Goal: Navigation & Orientation: Find specific page/section

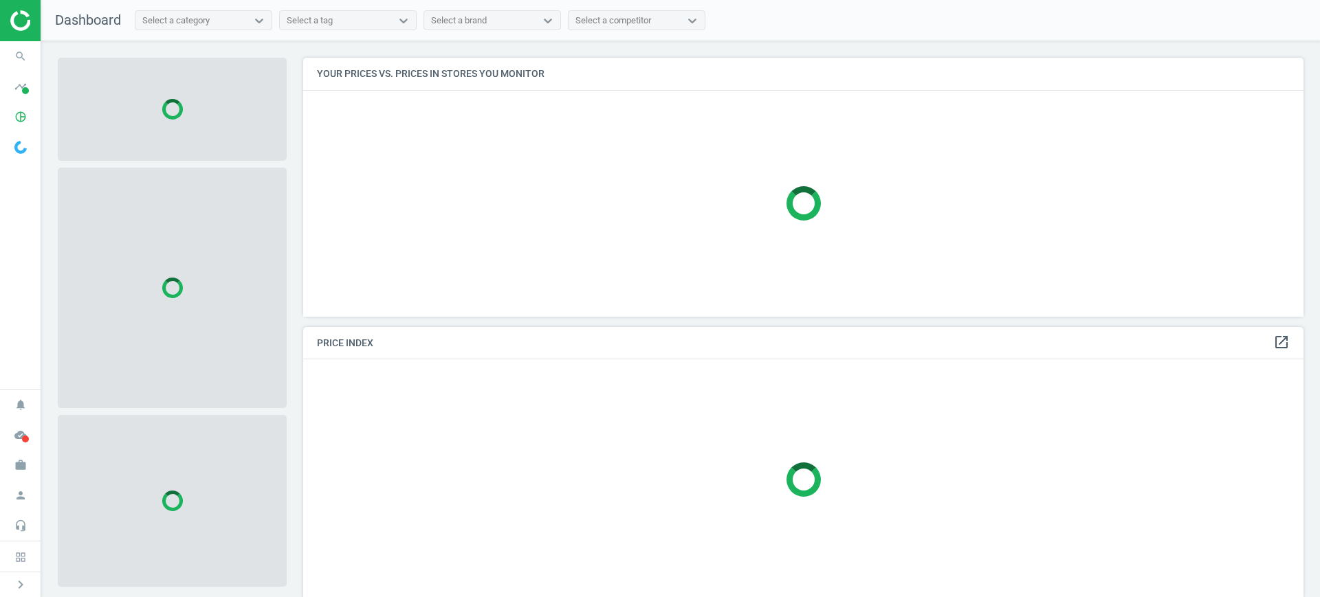
scroll to position [7, 7]
click at [7, 469] on span "work" at bounding box center [20, 465] width 41 height 30
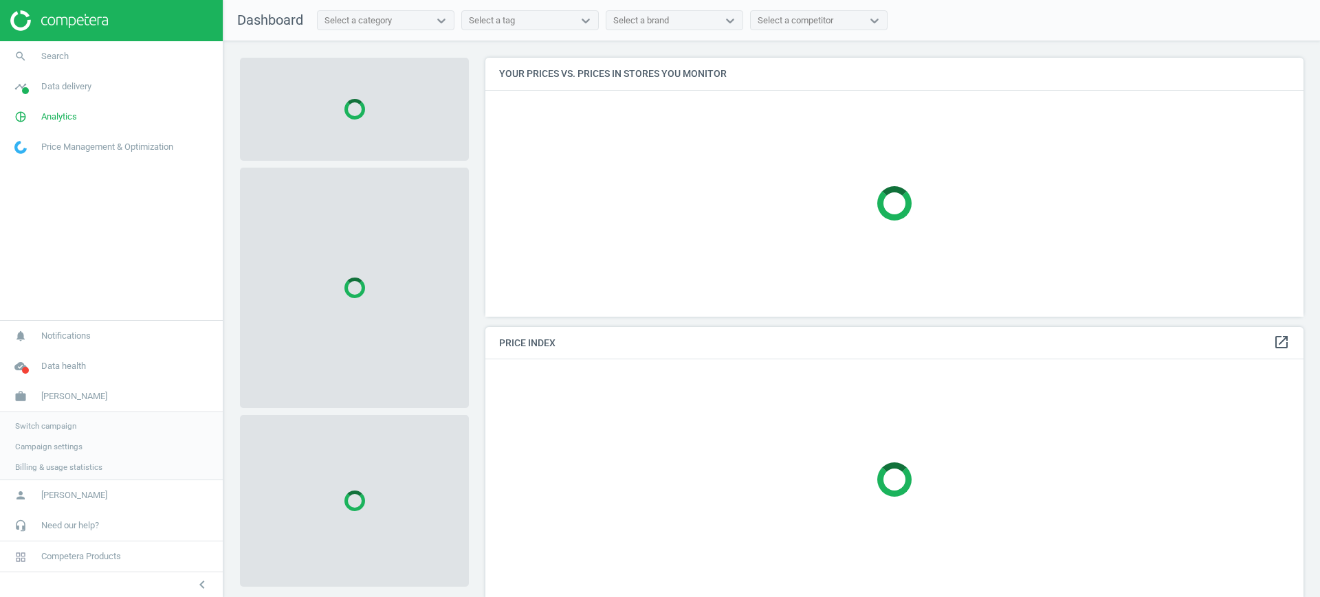
scroll to position [285, 832]
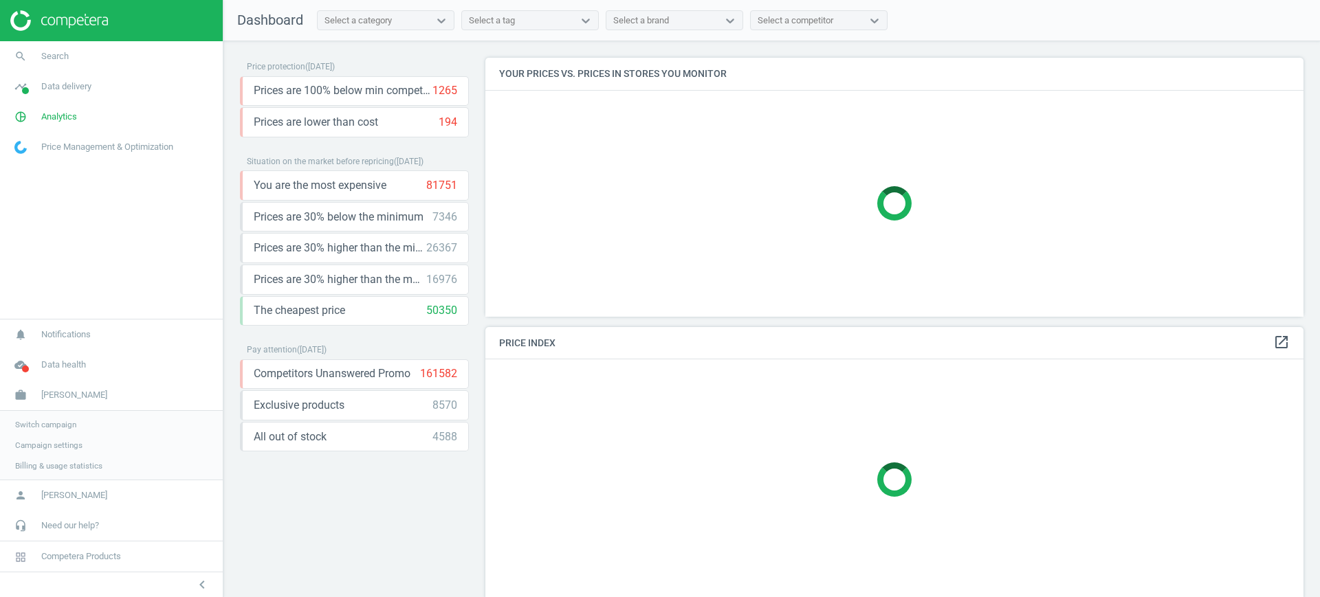
click at [30, 426] on span "Switch campaign" at bounding box center [45, 424] width 61 height 11
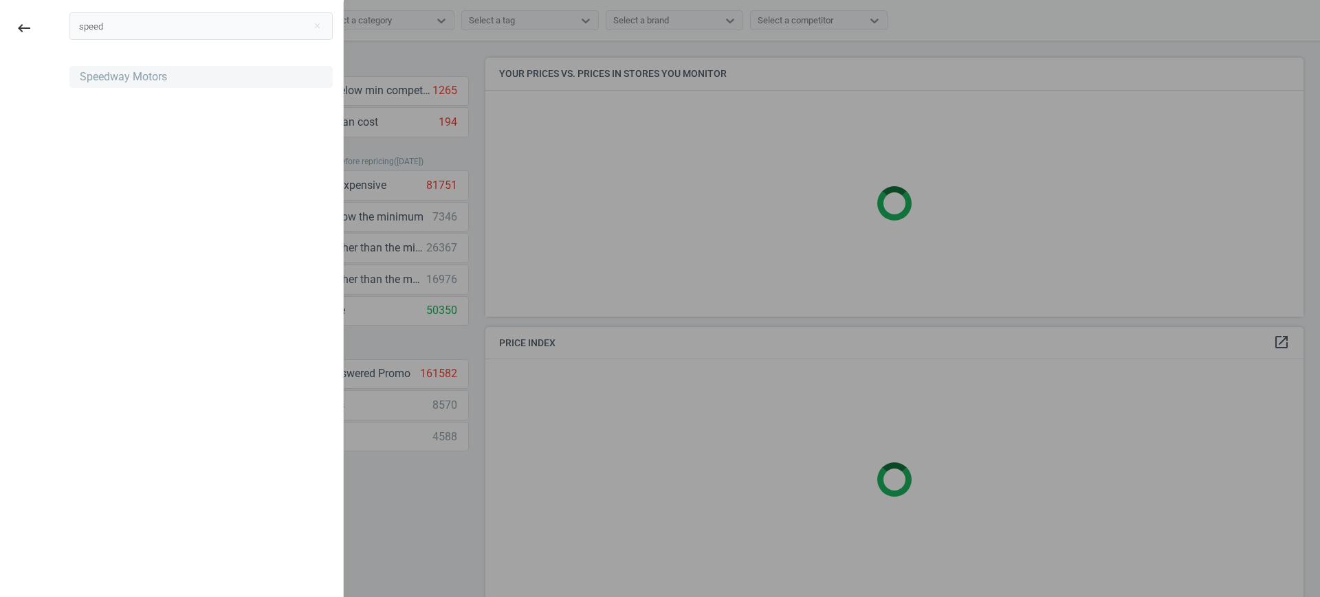
type input "speed"
click at [85, 74] on div "Speedway Motors" at bounding box center [123, 76] width 87 height 15
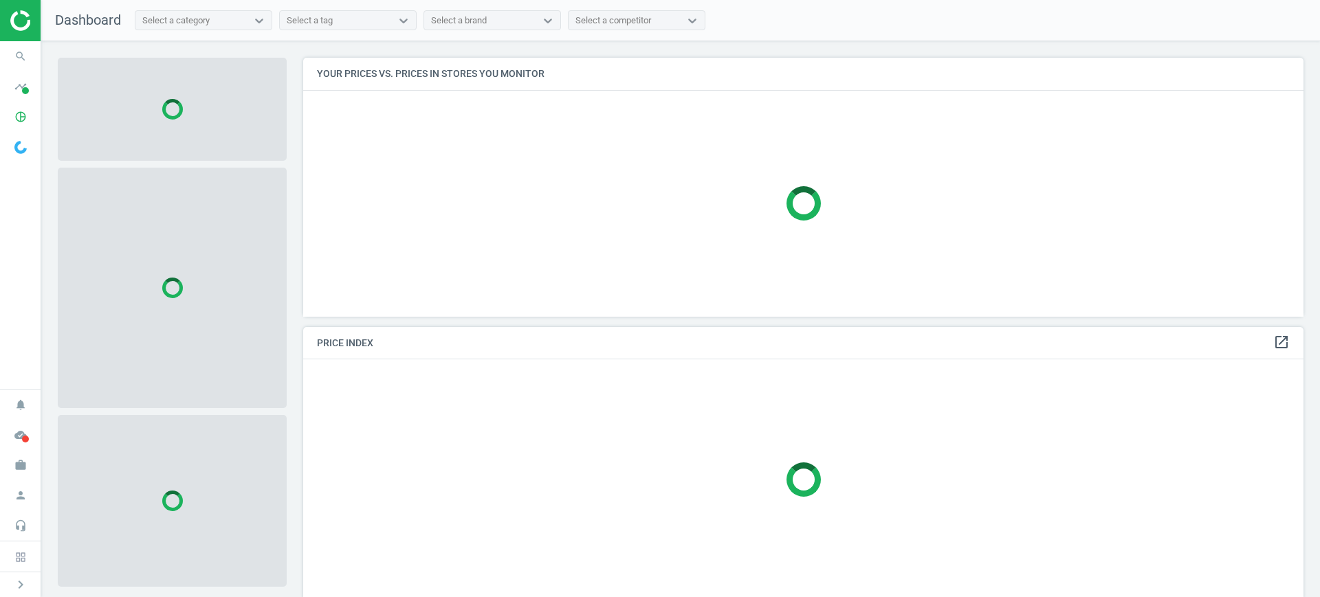
scroll to position [7, 7]
click at [30, 93] on icon "timeline" at bounding box center [21, 87] width 26 height 26
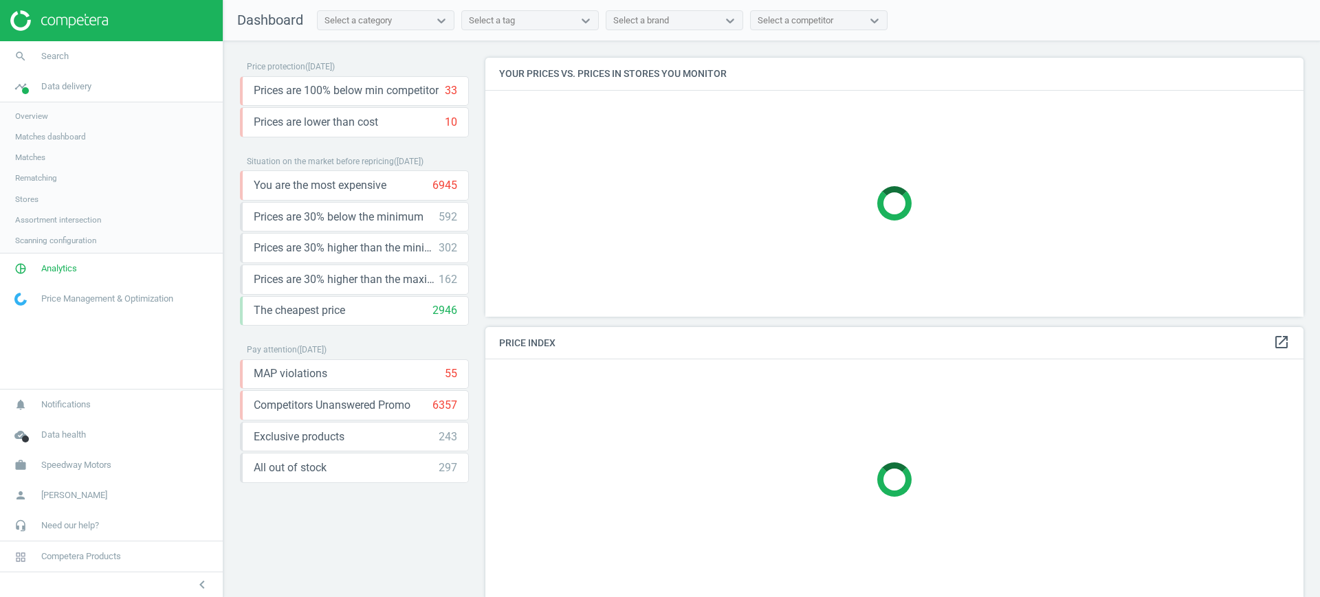
scroll to position [285, 832]
click at [31, 195] on span "Stores" at bounding box center [26, 199] width 23 height 11
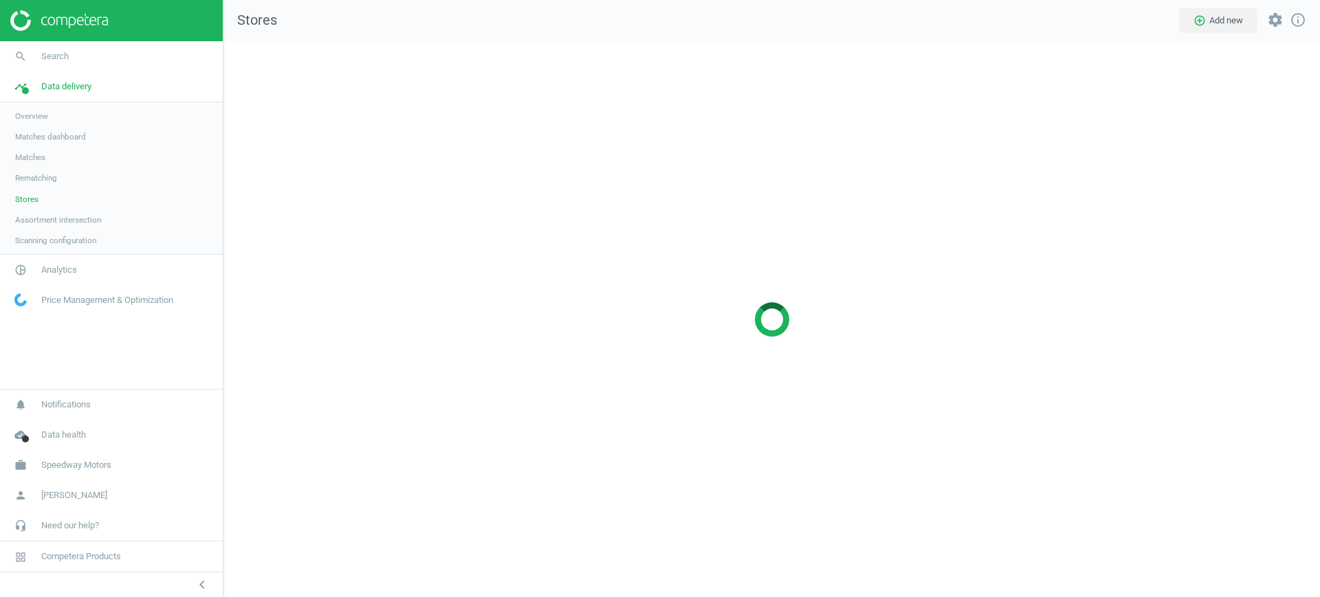
scroll to position [583, 1123]
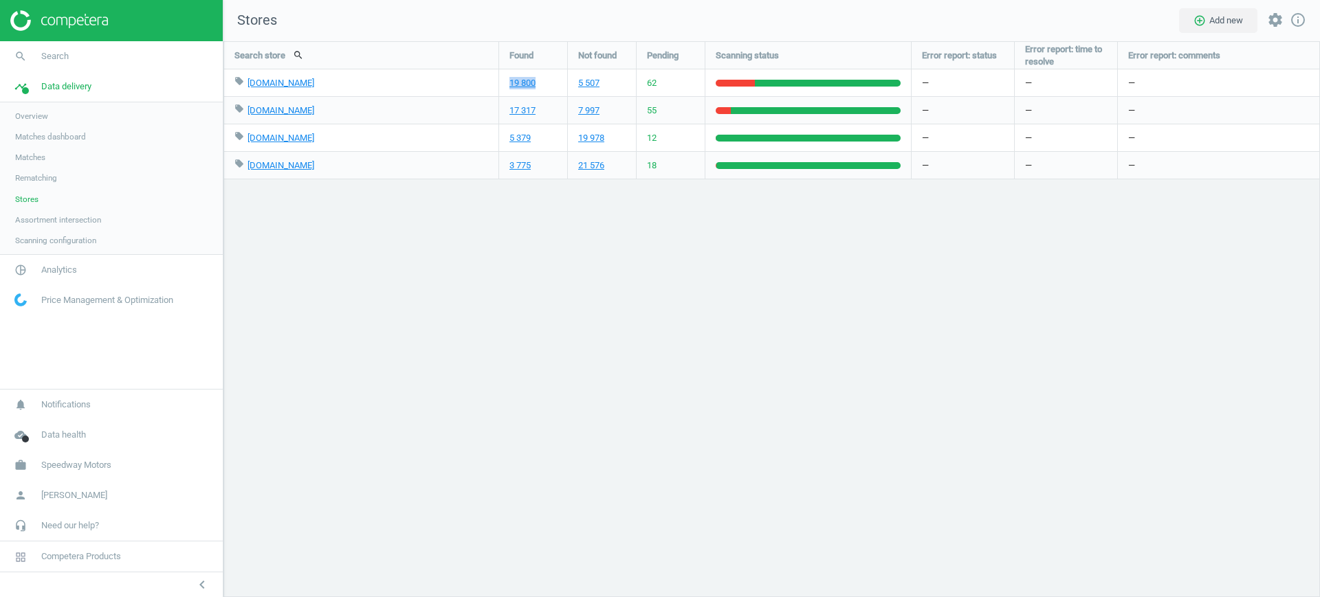
drag, startPoint x: 547, startPoint y: 81, endPoint x: 505, endPoint y: 82, distance: 41.3
click at [505, 82] on div "19 800" at bounding box center [533, 82] width 68 height 27
copy link "19 800"
click at [1310, 213] on div "Search store search Found Not found Pending Scanning status Error report: statu…" at bounding box center [771, 319] width 1097 height 556
drag, startPoint x: 550, startPoint y: 107, endPoint x: 509, endPoint y: 111, distance: 41.5
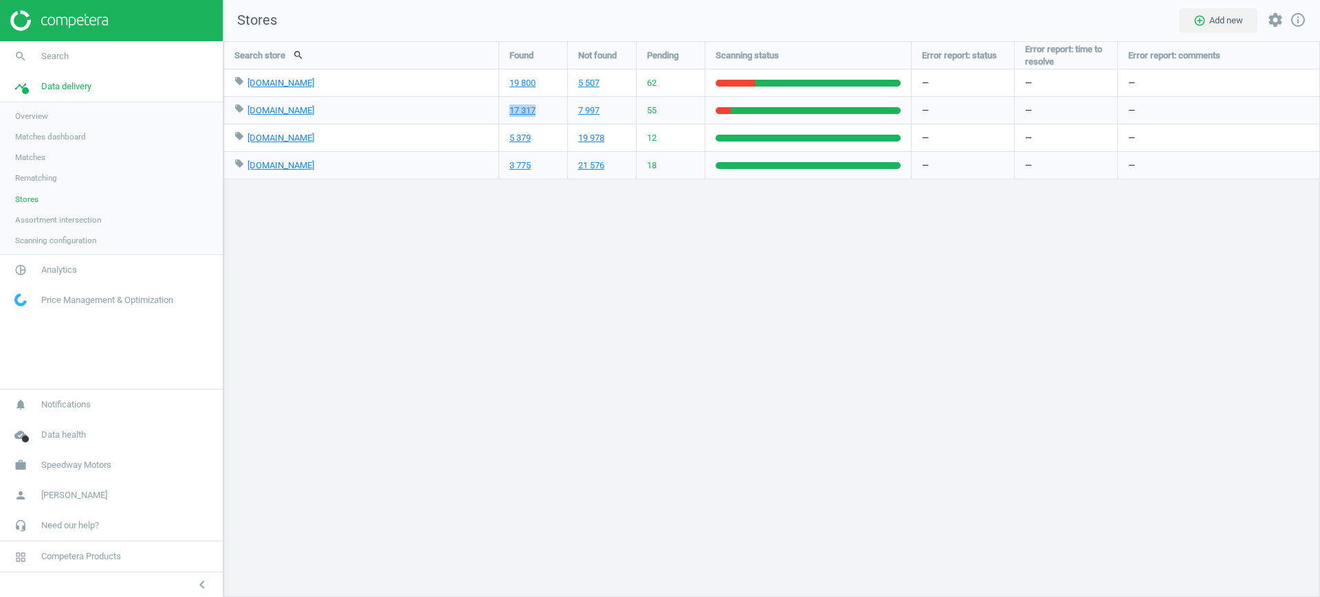
click at [509, 111] on div "17 317" at bounding box center [533, 110] width 68 height 27
copy link "17 317"
click at [1297, 233] on div "Search store search Found Not found Pending Scanning status Error report: statu…" at bounding box center [771, 319] width 1097 height 556
click at [36, 139] on span "Matches dashboard" at bounding box center [50, 136] width 71 height 11
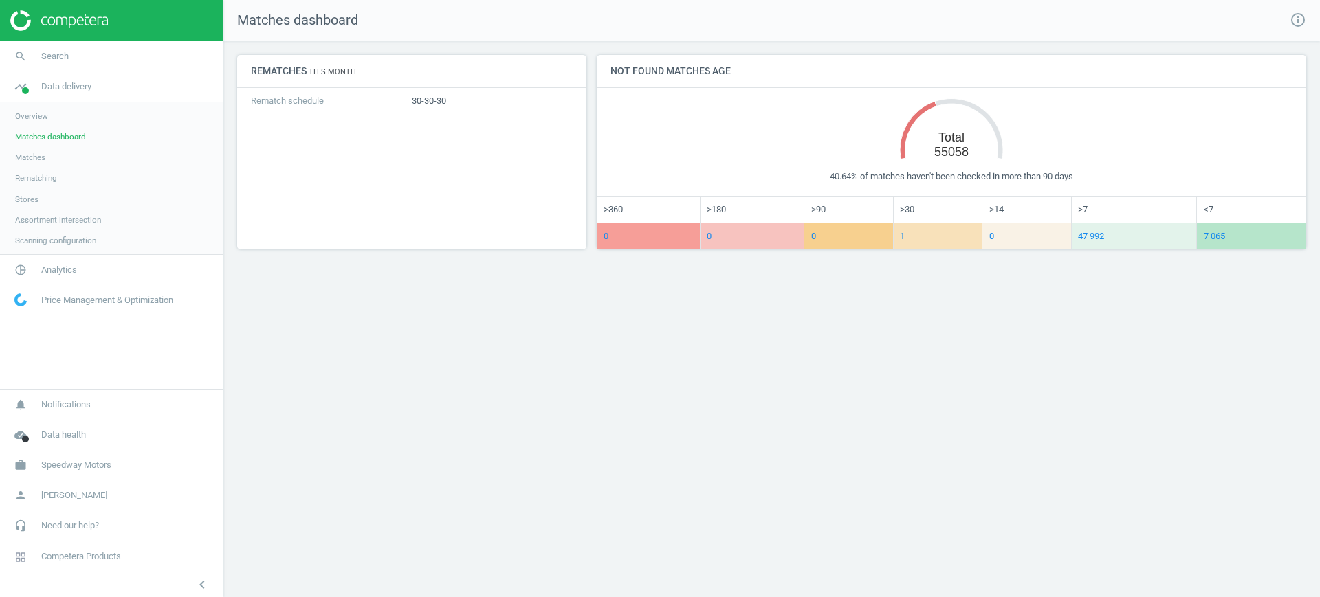
click at [76, 149] on link "Matches" at bounding box center [111, 157] width 223 height 21
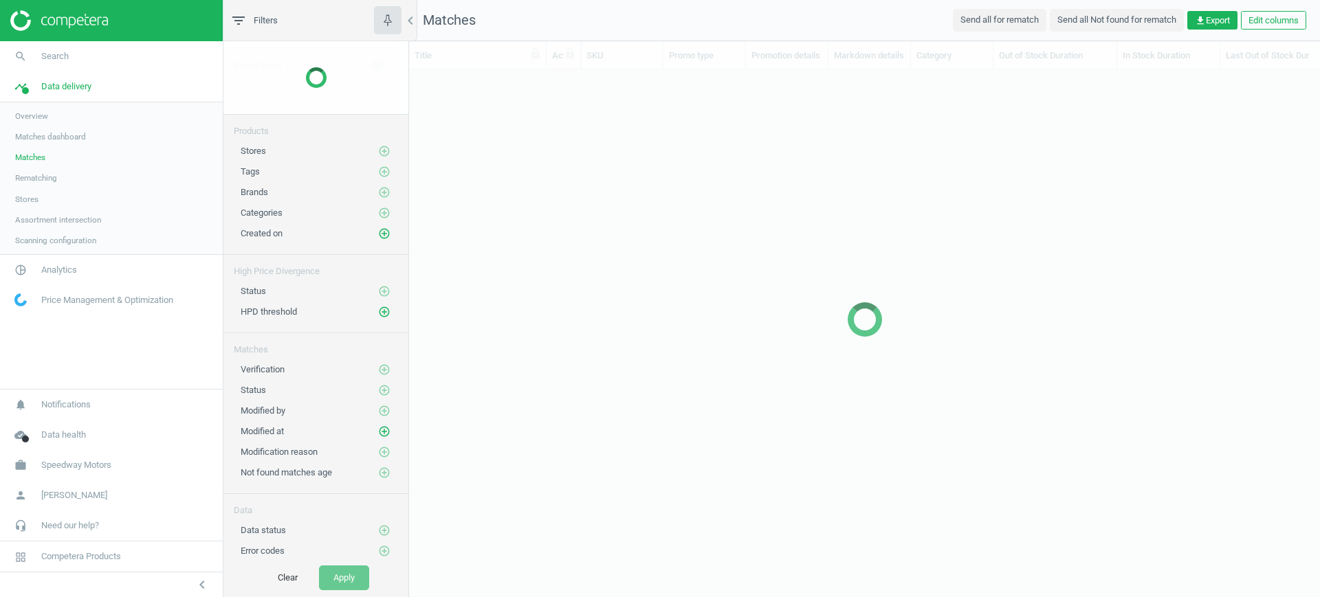
scroll to position [14, 14]
click at [43, 154] on span "Matches" at bounding box center [30, 157] width 30 height 11
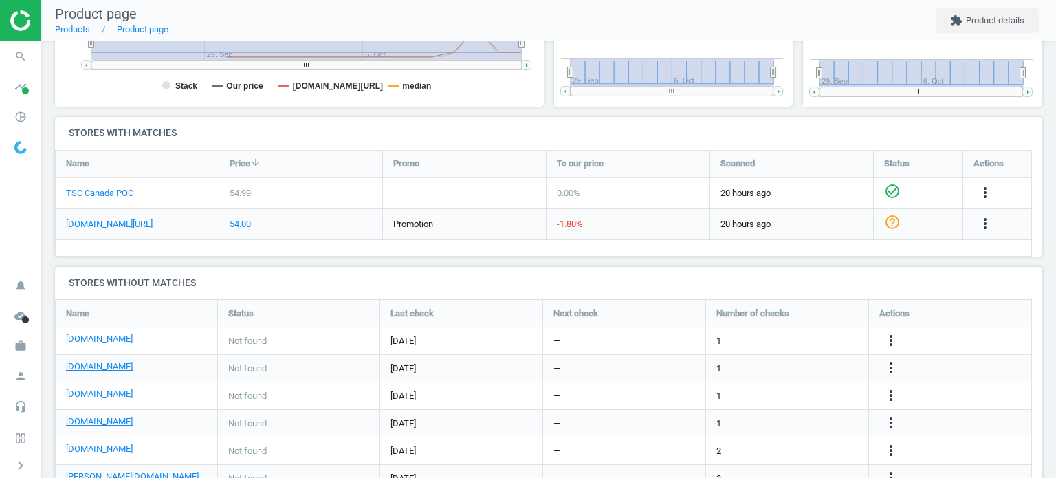
scroll to position [514, 0]
